Goal: Navigation & Orientation: Find specific page/section

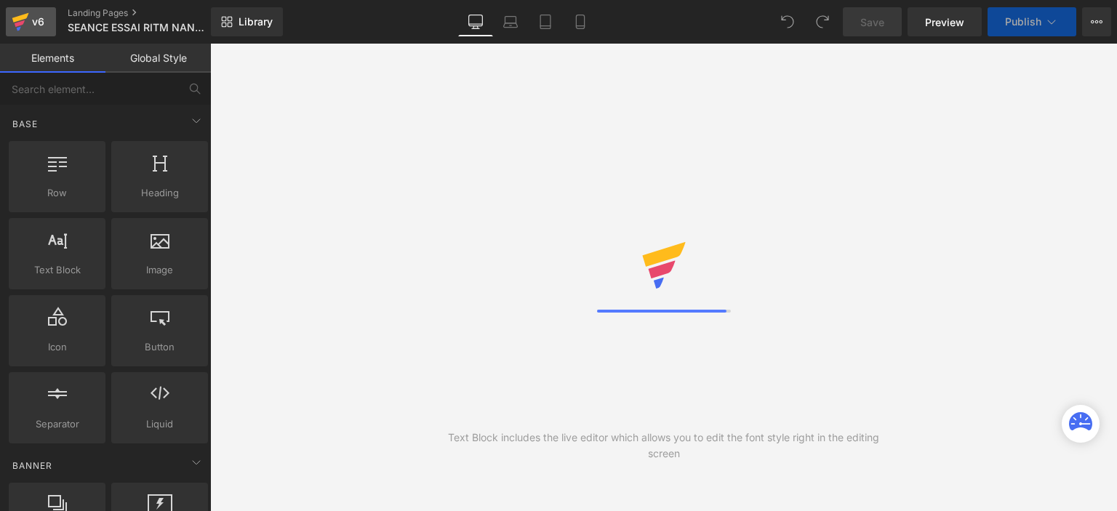
click at [32, 23] on div "v6" at bounding box center [38, 21] width 18 height 19
